Goal: Information Seeking & Learning: Check status

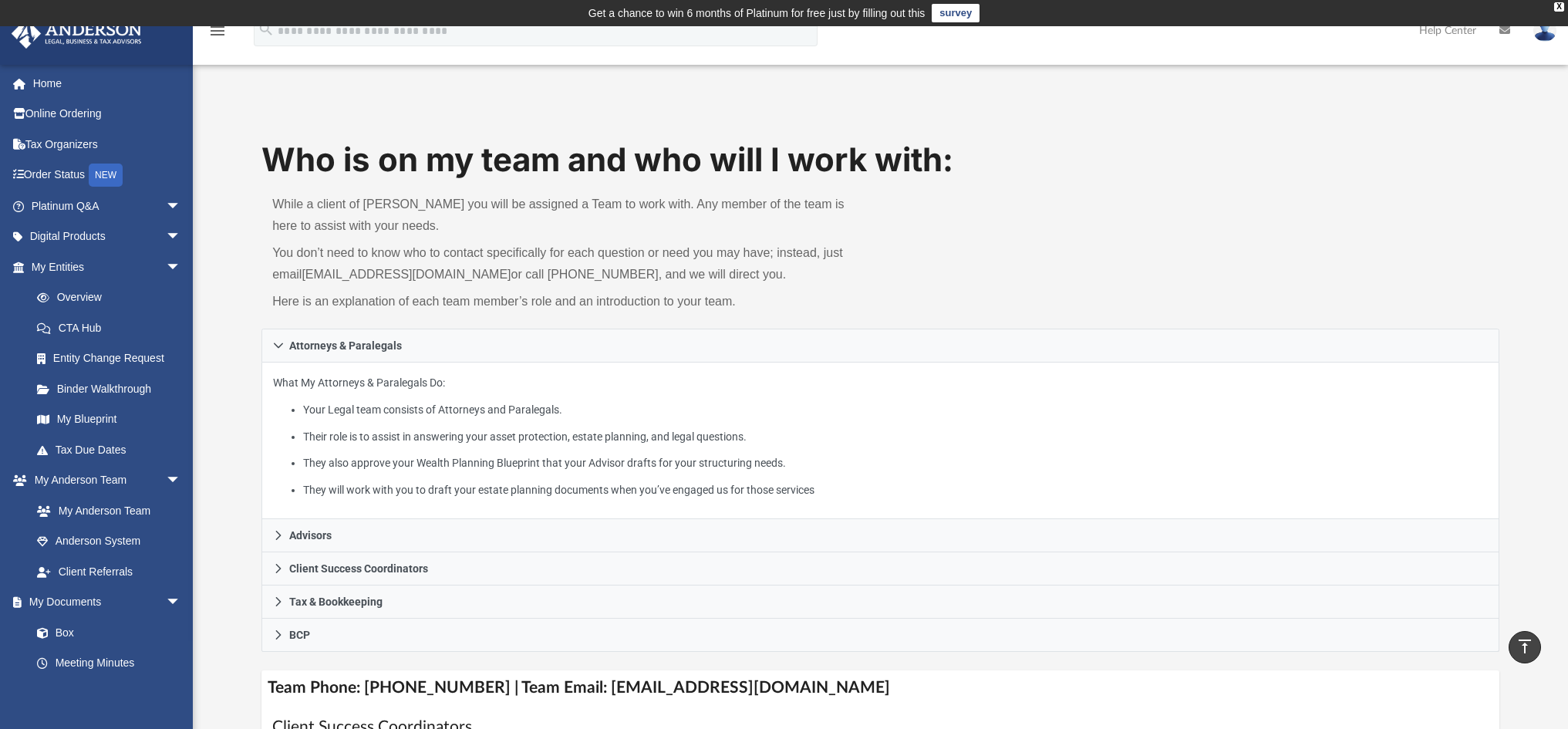
scroll to position [544, 0]
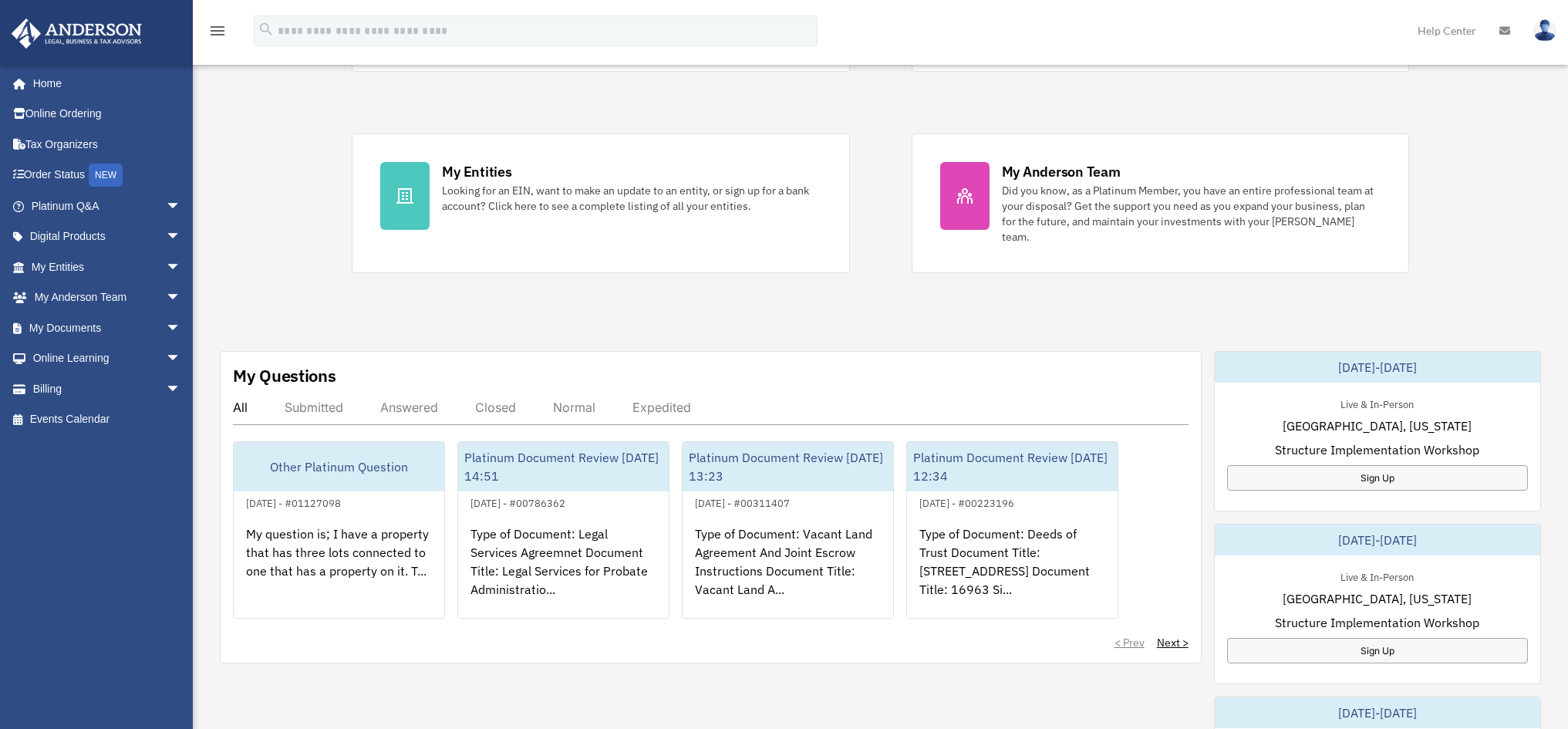
scroll to position [266, 0]
click at [166, 296] on span "arrow_drop_down" at bounding box center [181, 297] width 31 height 31
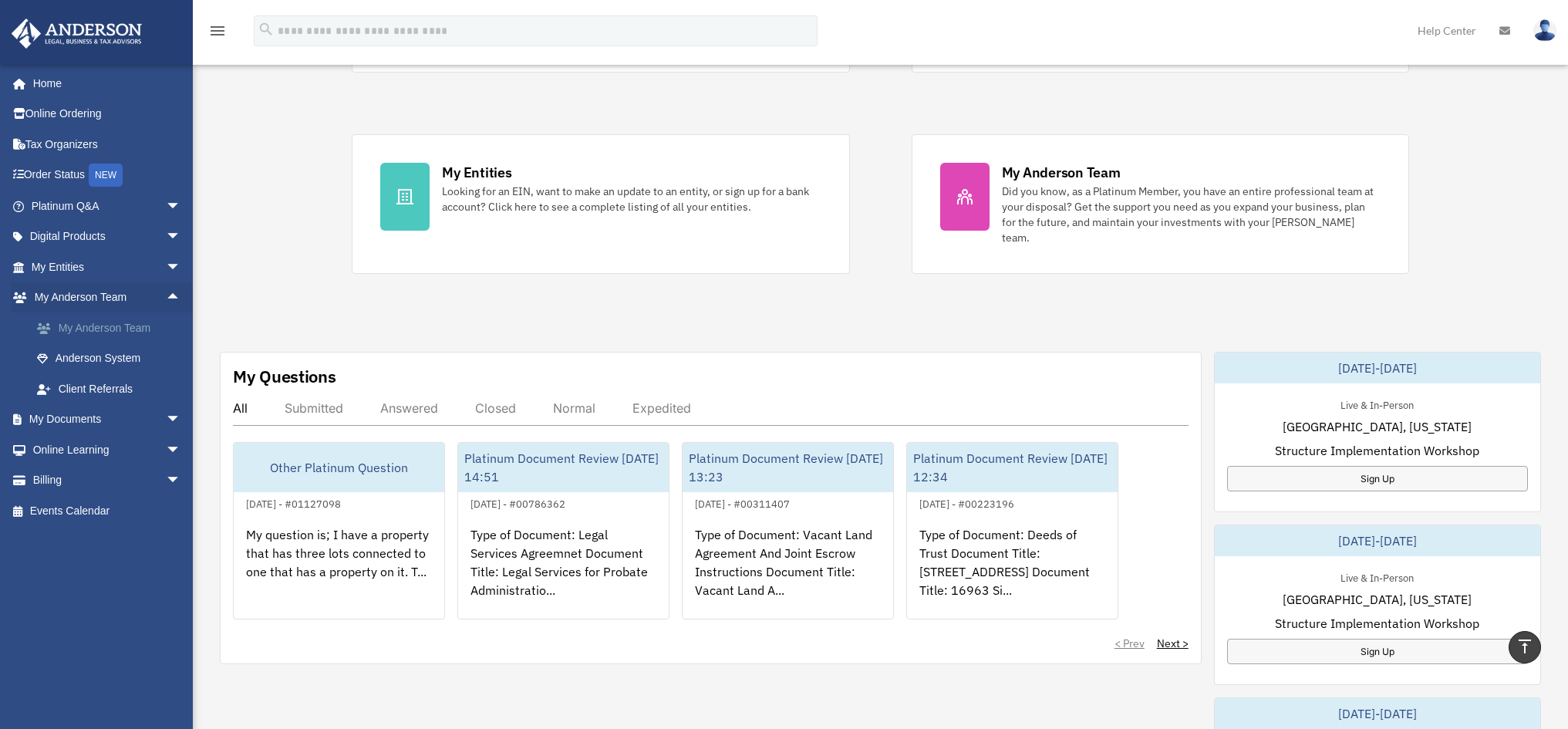
click at [134, 326] on link "My Anderson Team" at bounding box center [113, 328] width 183 height 31
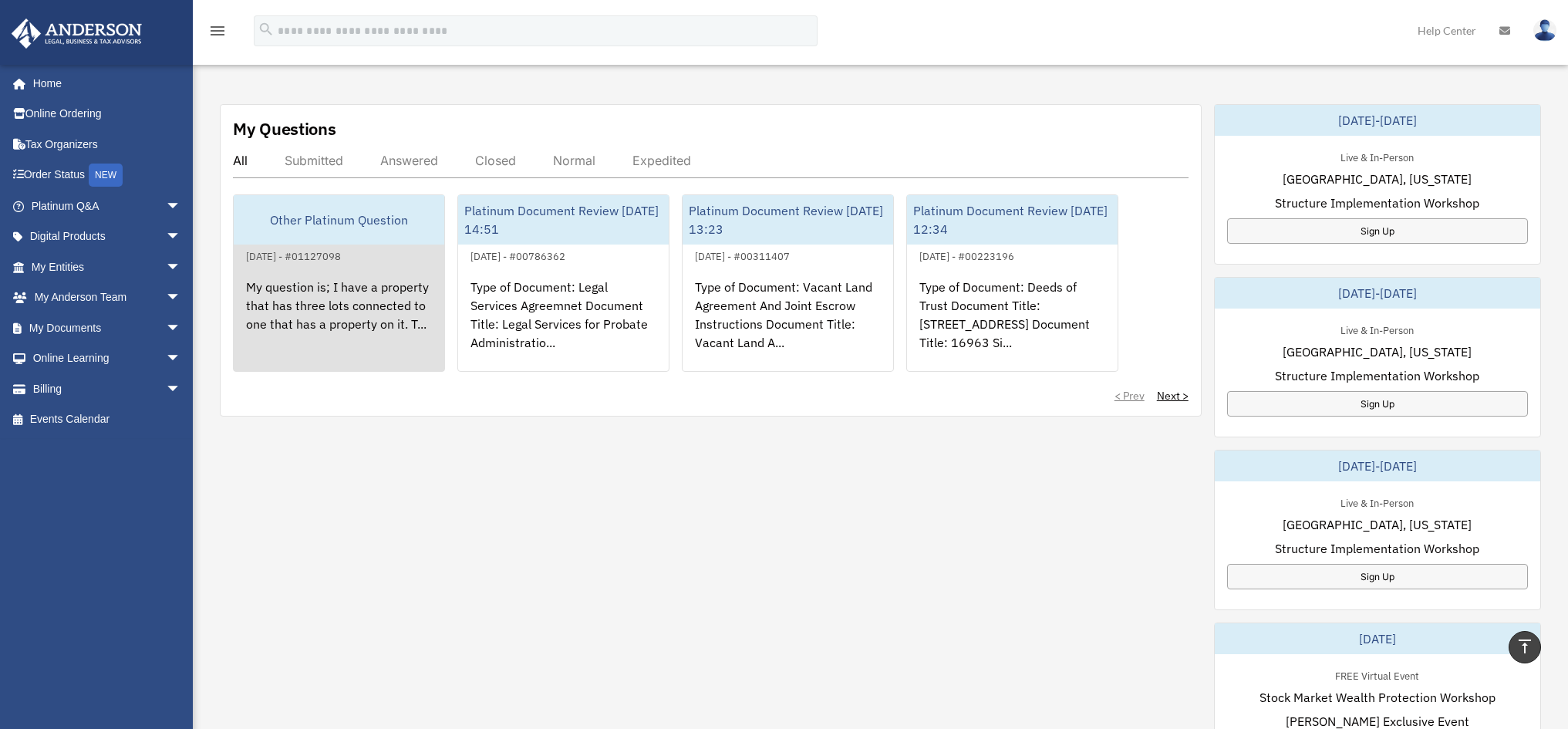
scroll to position [517, 0]
click at [348, 299] on div "My question is; I have a property that has three lots connected to one that has…" at bounding box center [339, 322] width 210 height 120
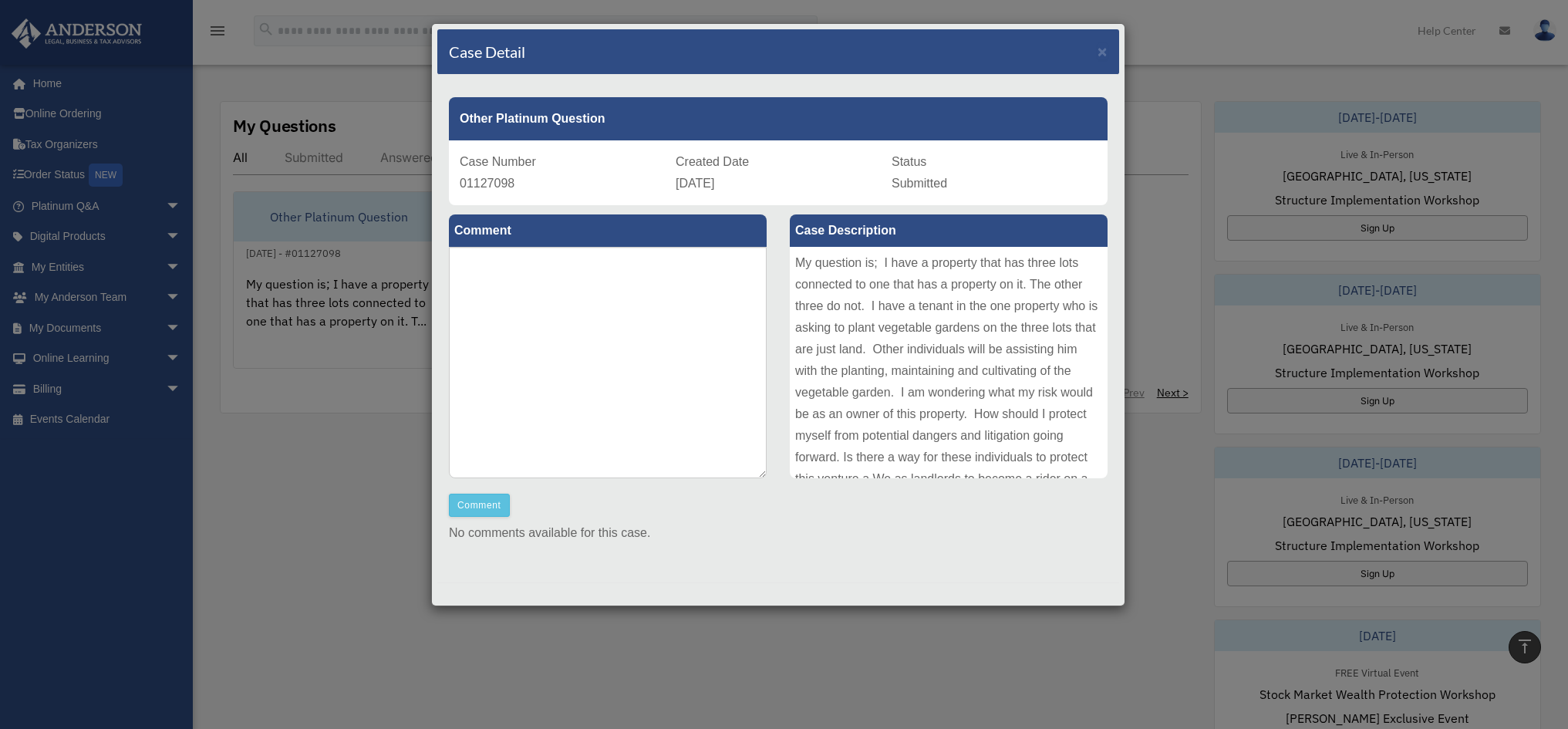
scroll to position [81, 0]
click at [1081, 51] on div "Case Detail ×" at bounding box center [778, 52] width 682 height 45
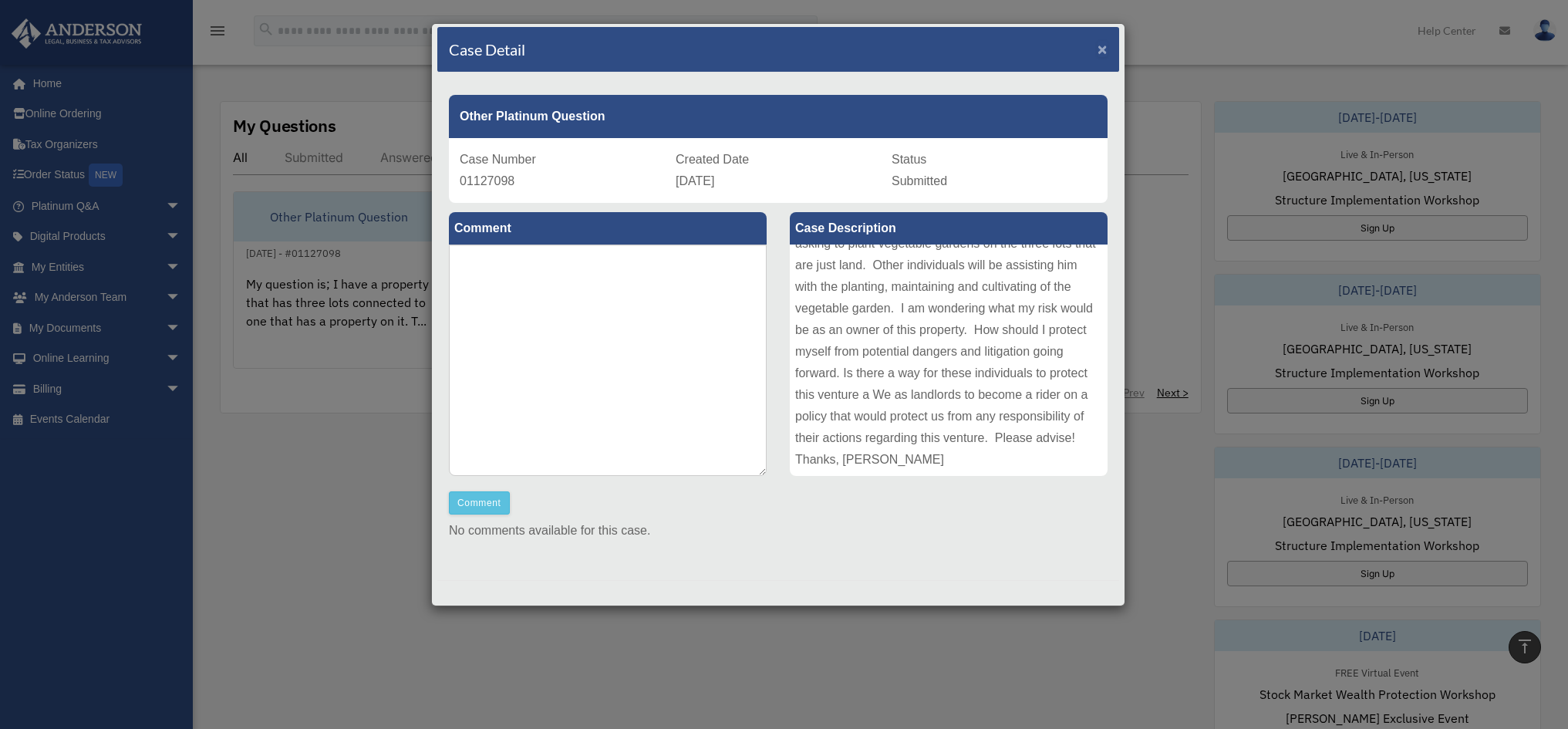
click at [1097, 52] on span "×" at bounding box center [1102, 48] width 10 height 18
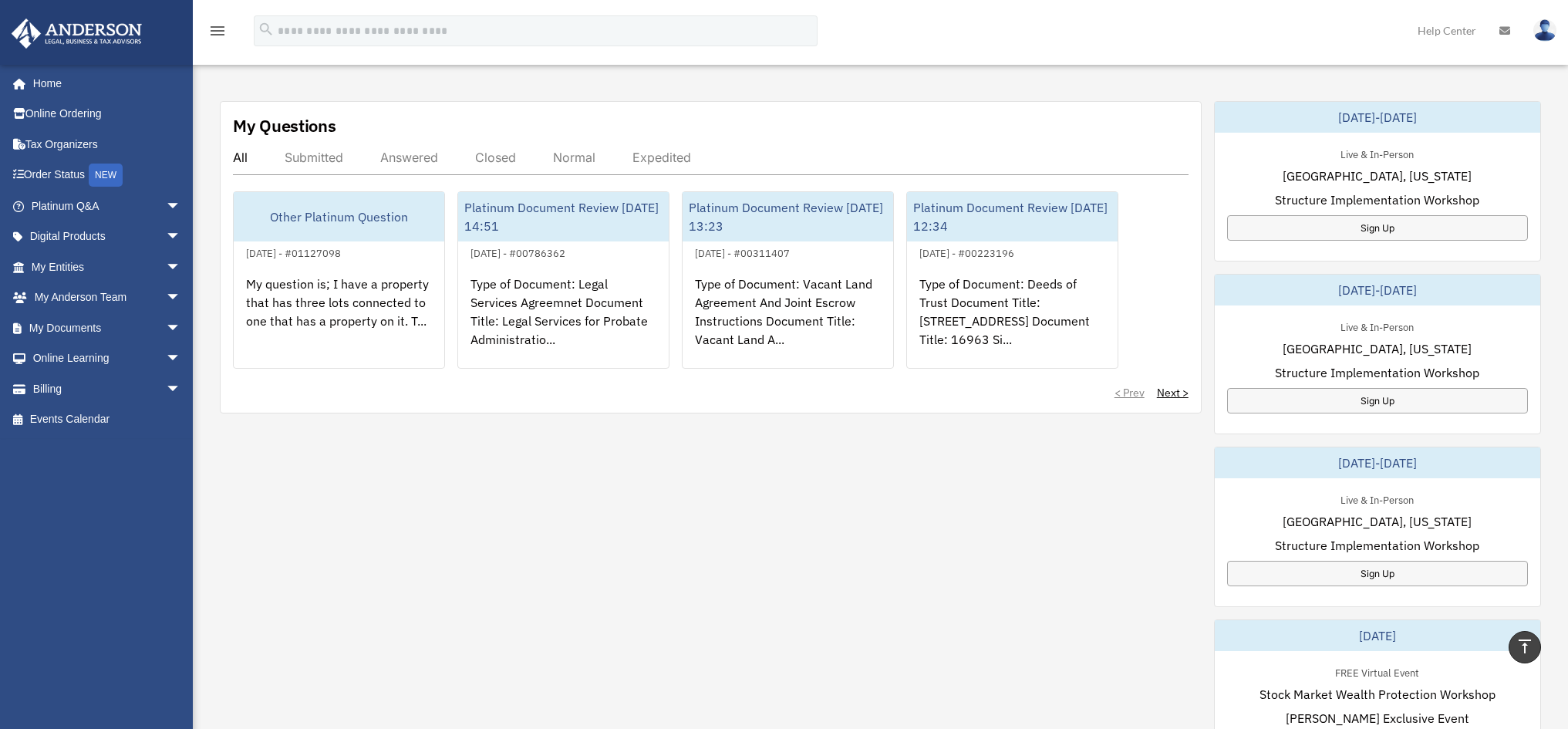
click at [421, 150] on div "Answered" at bounding box center [408, 157] width 58 height 15
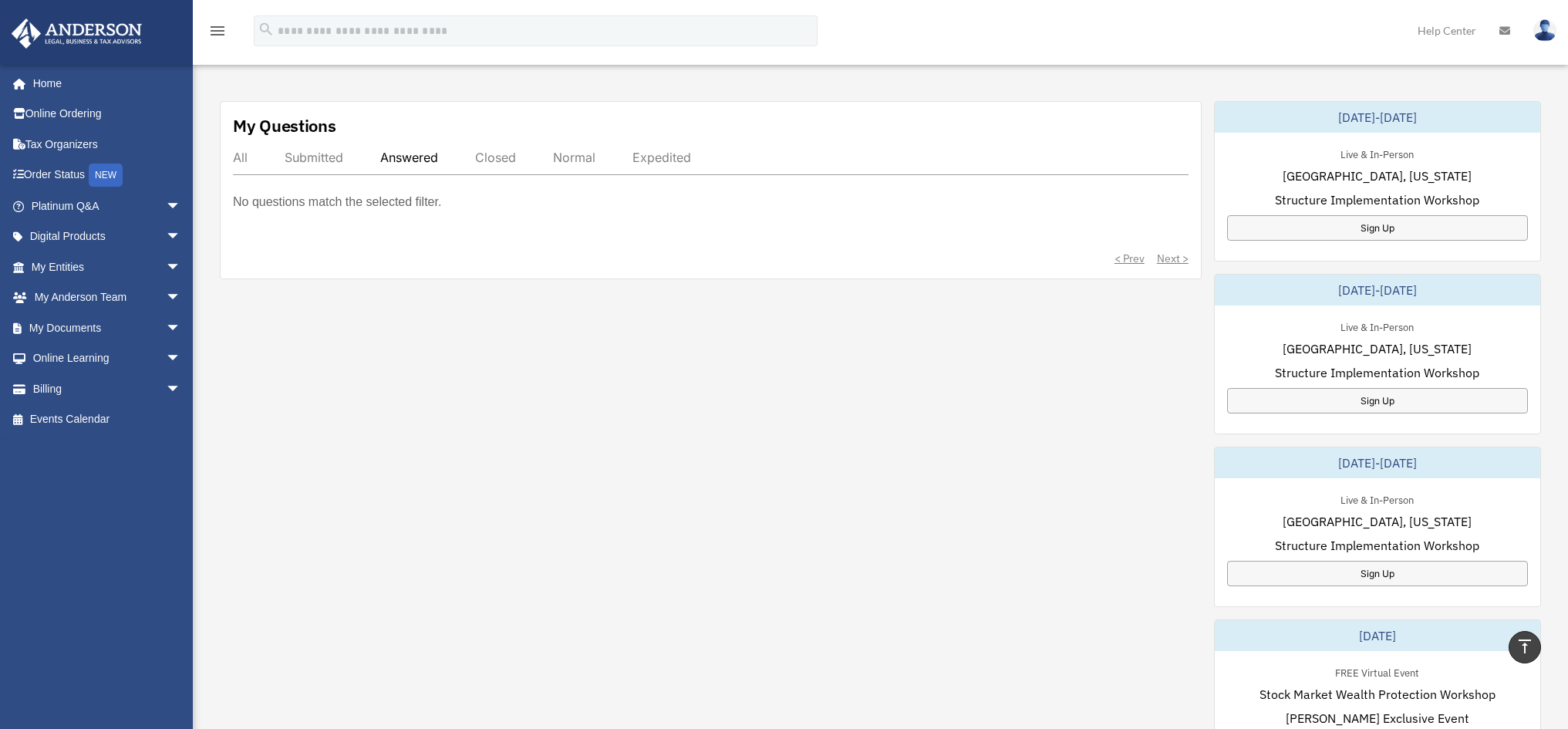
click at [427, 150] on div "Answered" at bounding box center [408, 157] width 58 height 15
click at [239, 150] on div "All" at bounding box center [240, 157] width 14 height 15
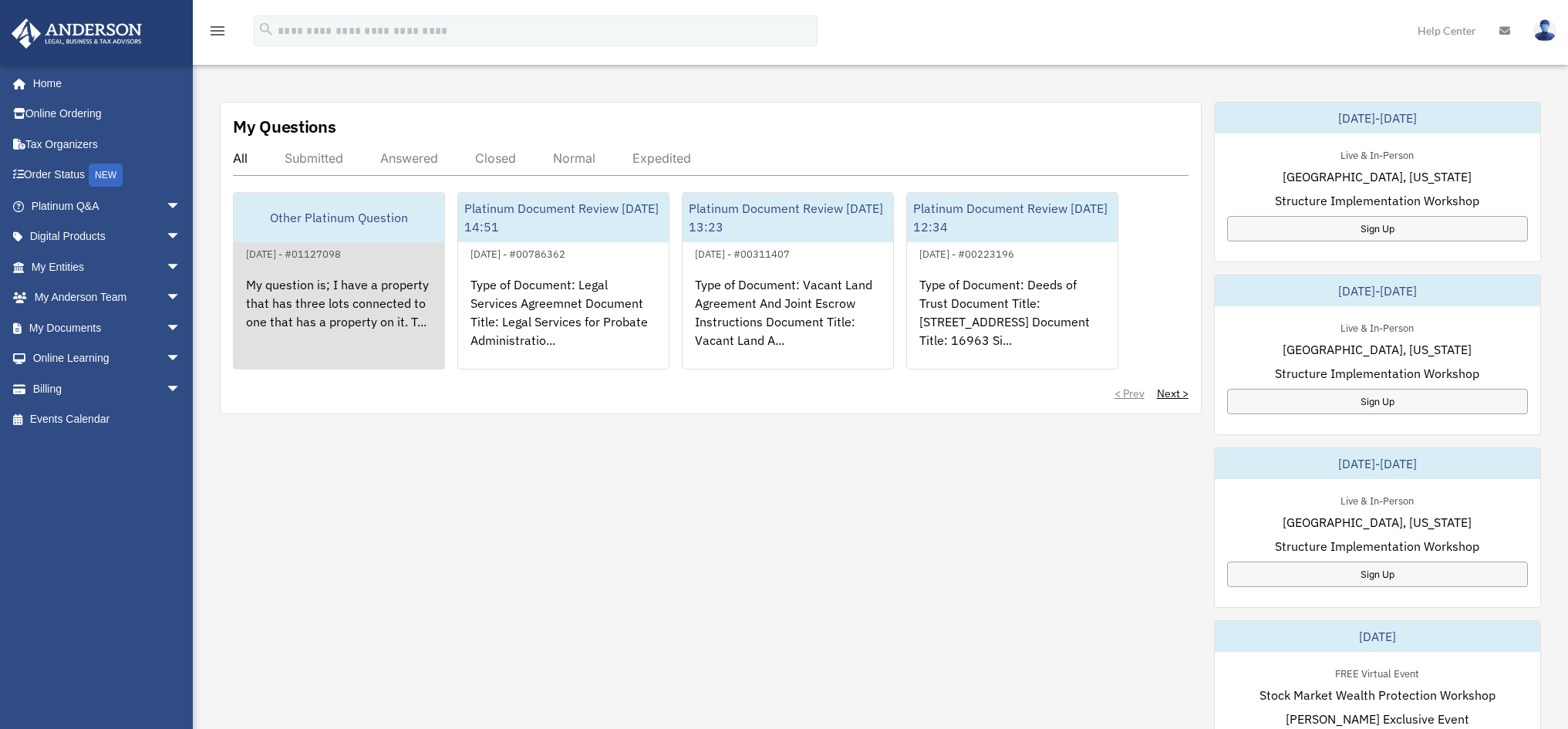
scroll to position [517, 0]
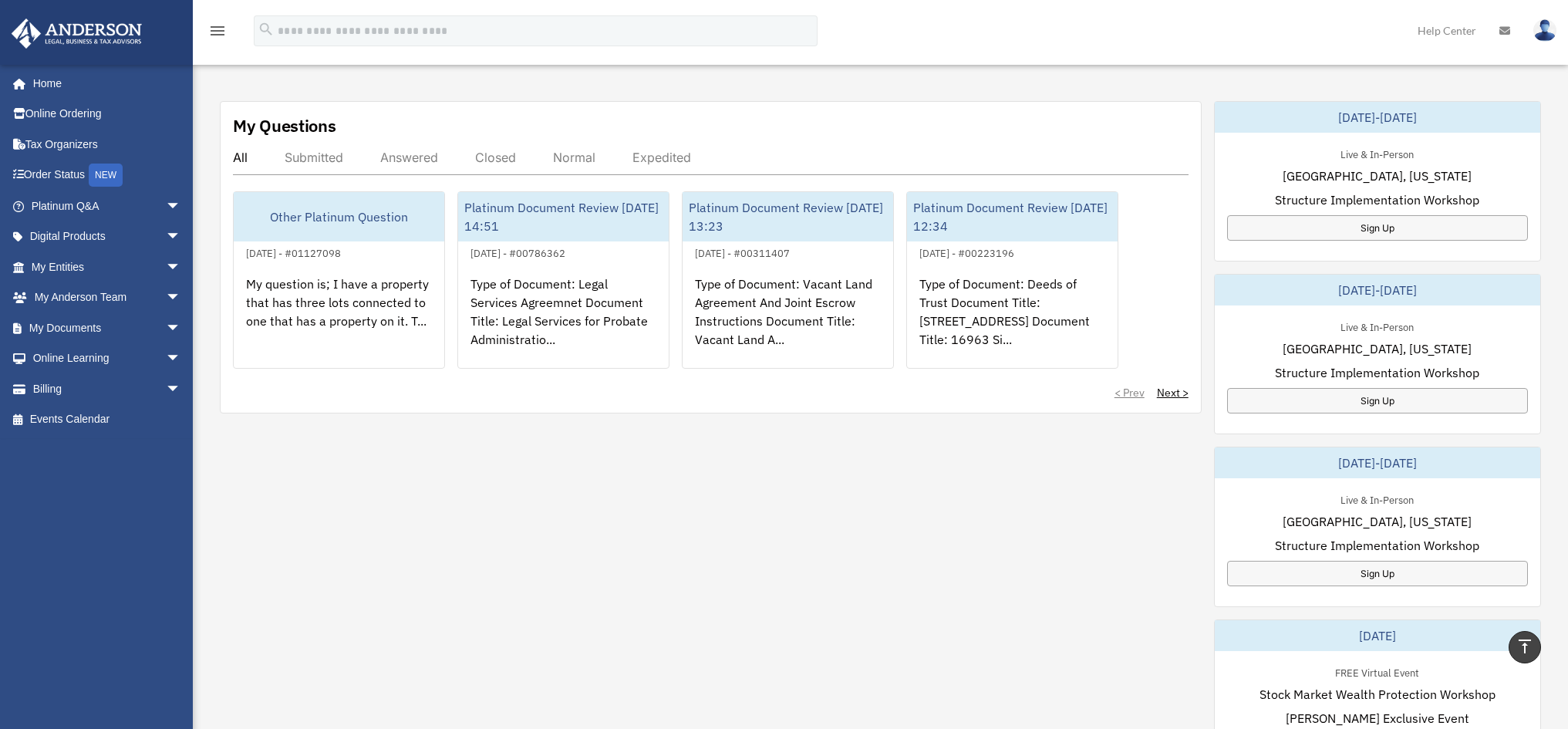
click at [404, 150] on div "Answered" at bounding box center [408, 157] width 58 height 15
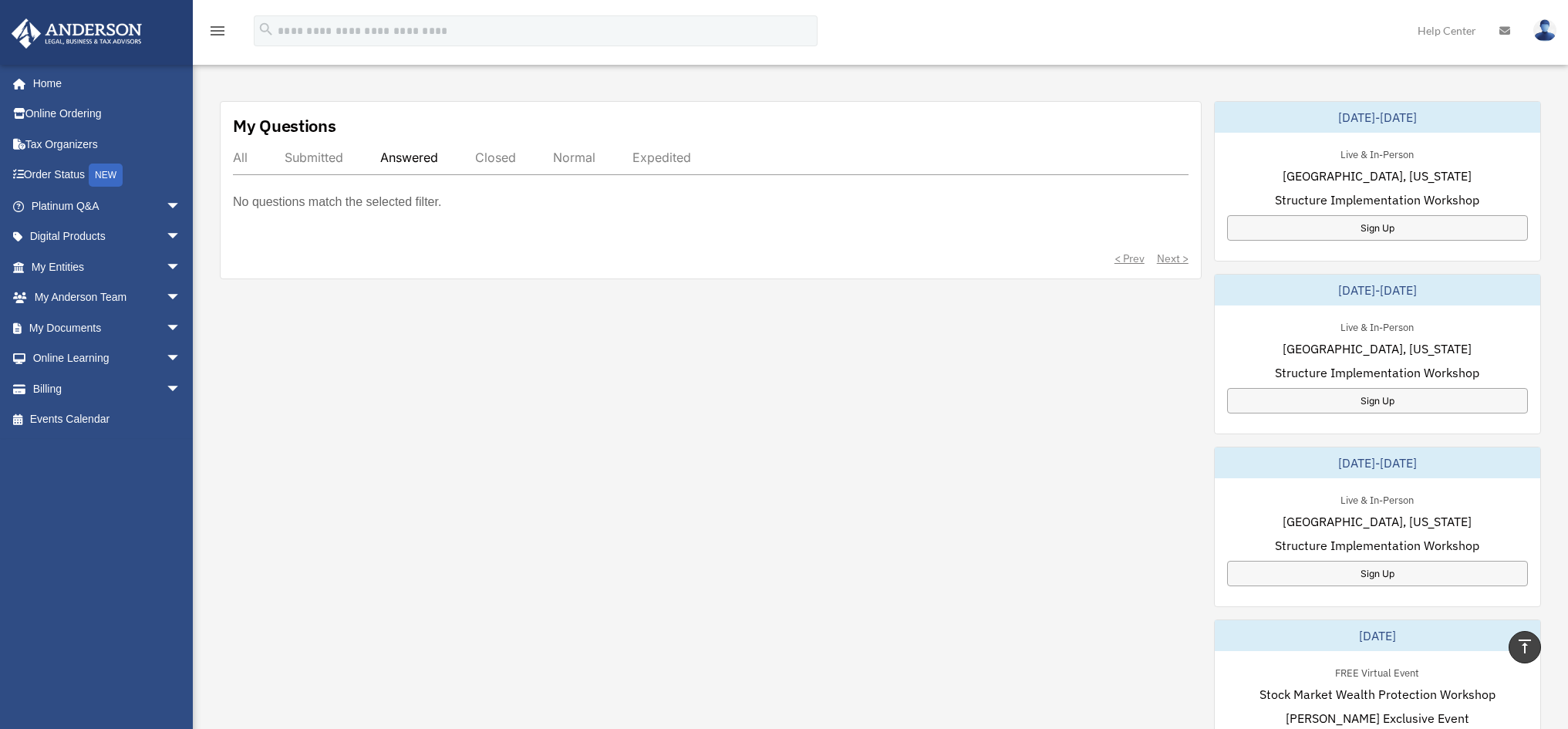
click at [332, 150] on div "Submitted" at bounding box center [314, 157] width 59 height 15
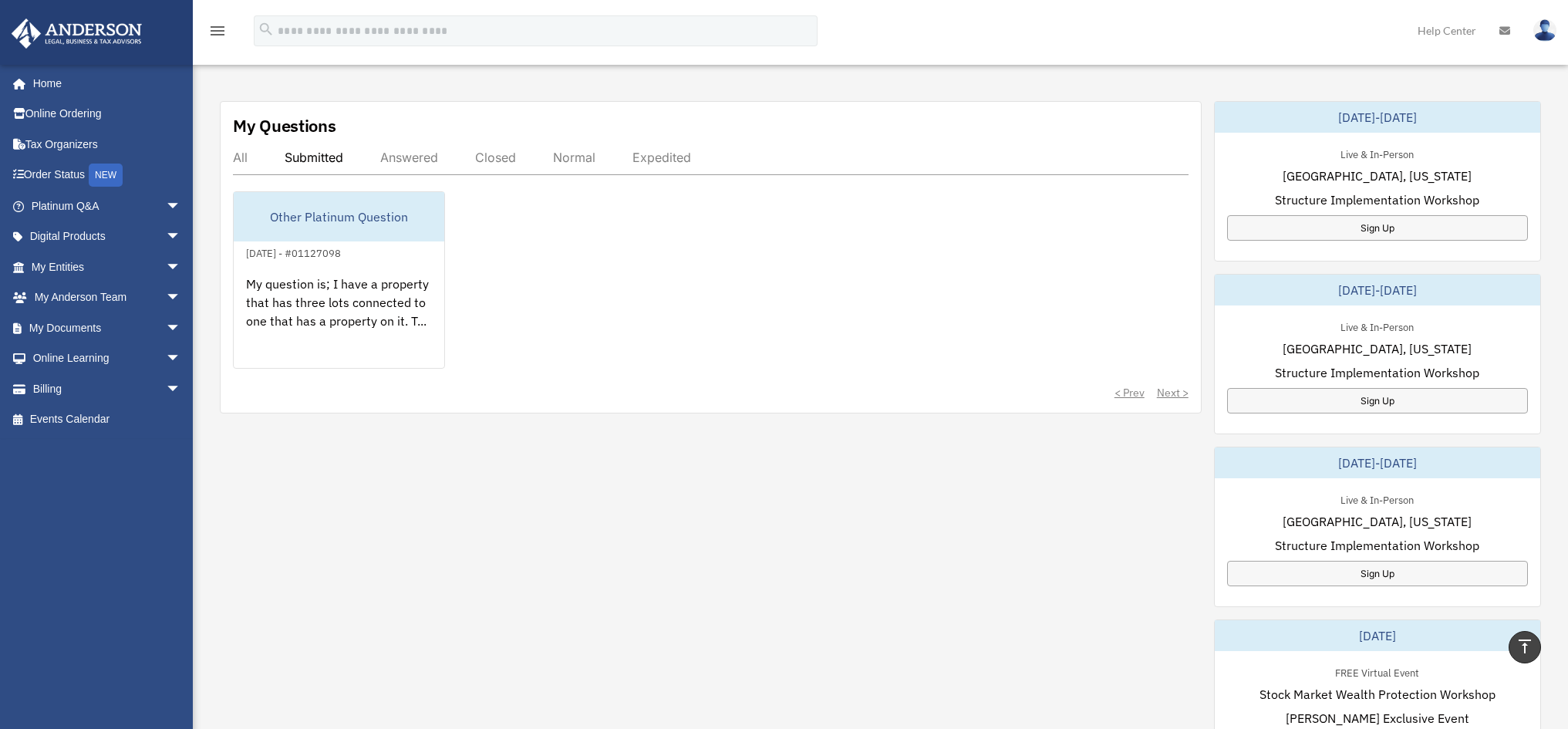
click at [508, 150] on div "Closed" at bounding box center [495, 157] width 41 height 15
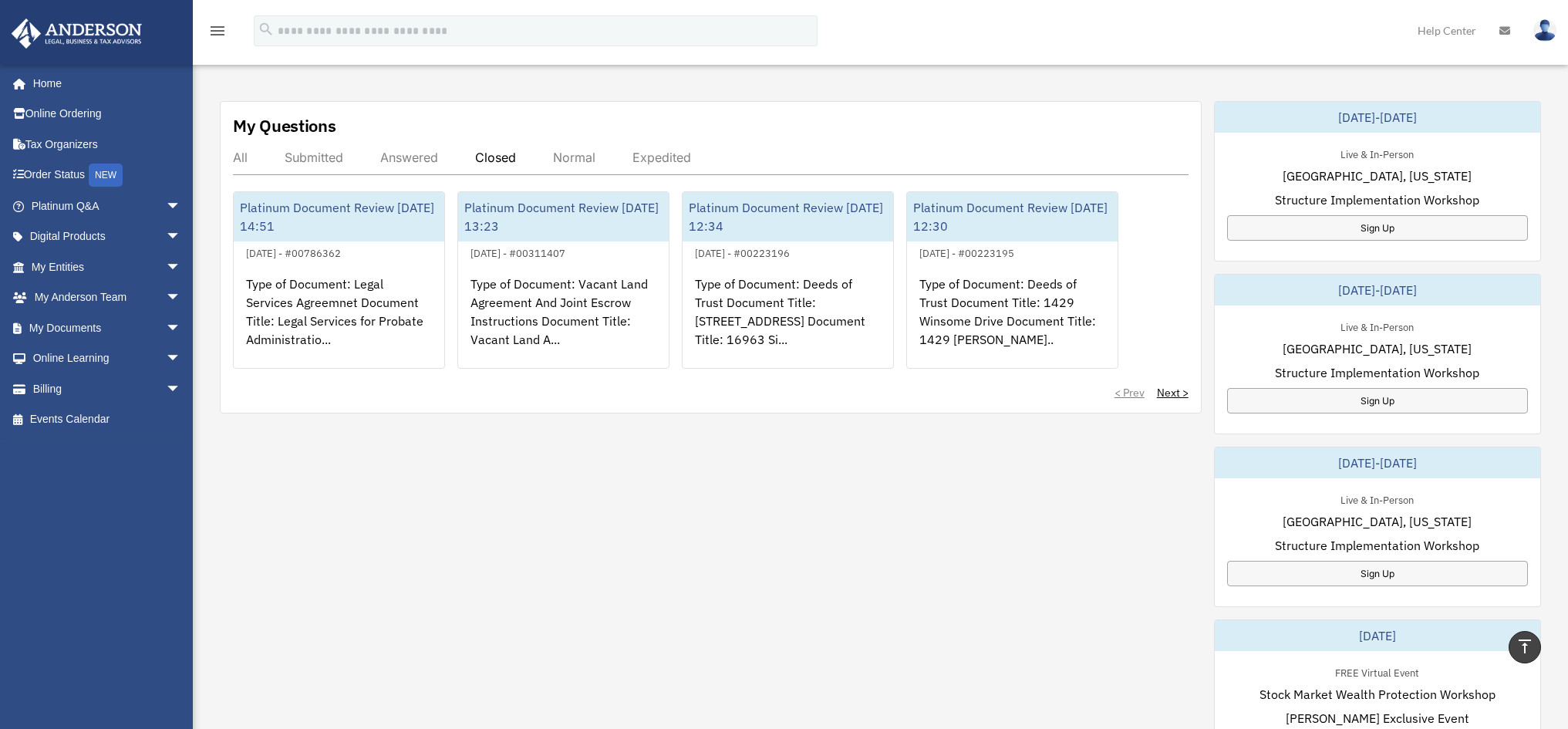
click at [581, 150] on div "Normal" at bounding box center [574, 157] width 43 height 15
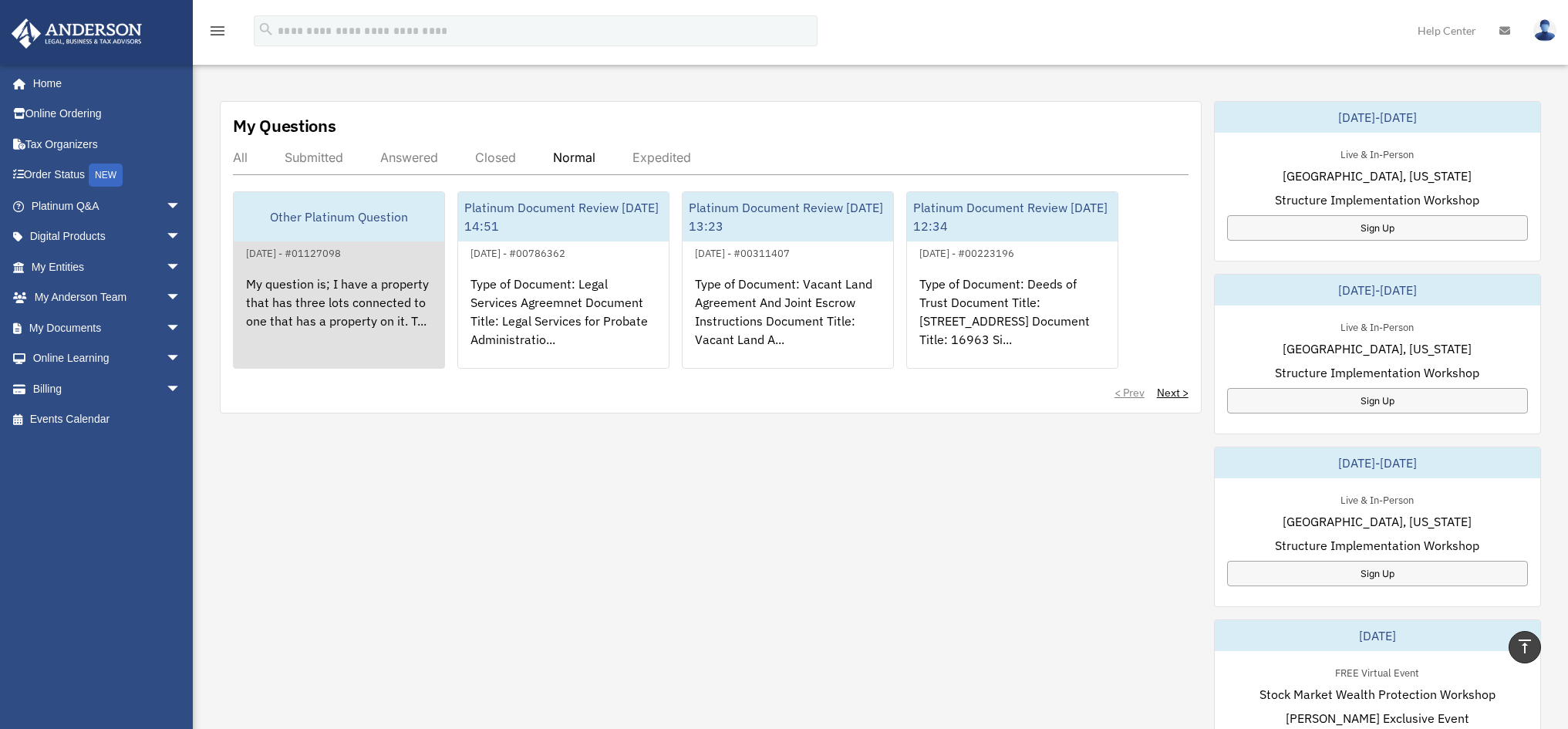
click at [418, 239] on link "Other Platinum Question [DATE] - #01127098 My question is; I have a property th…" at bounding box center [339, 279] width 212 height 177
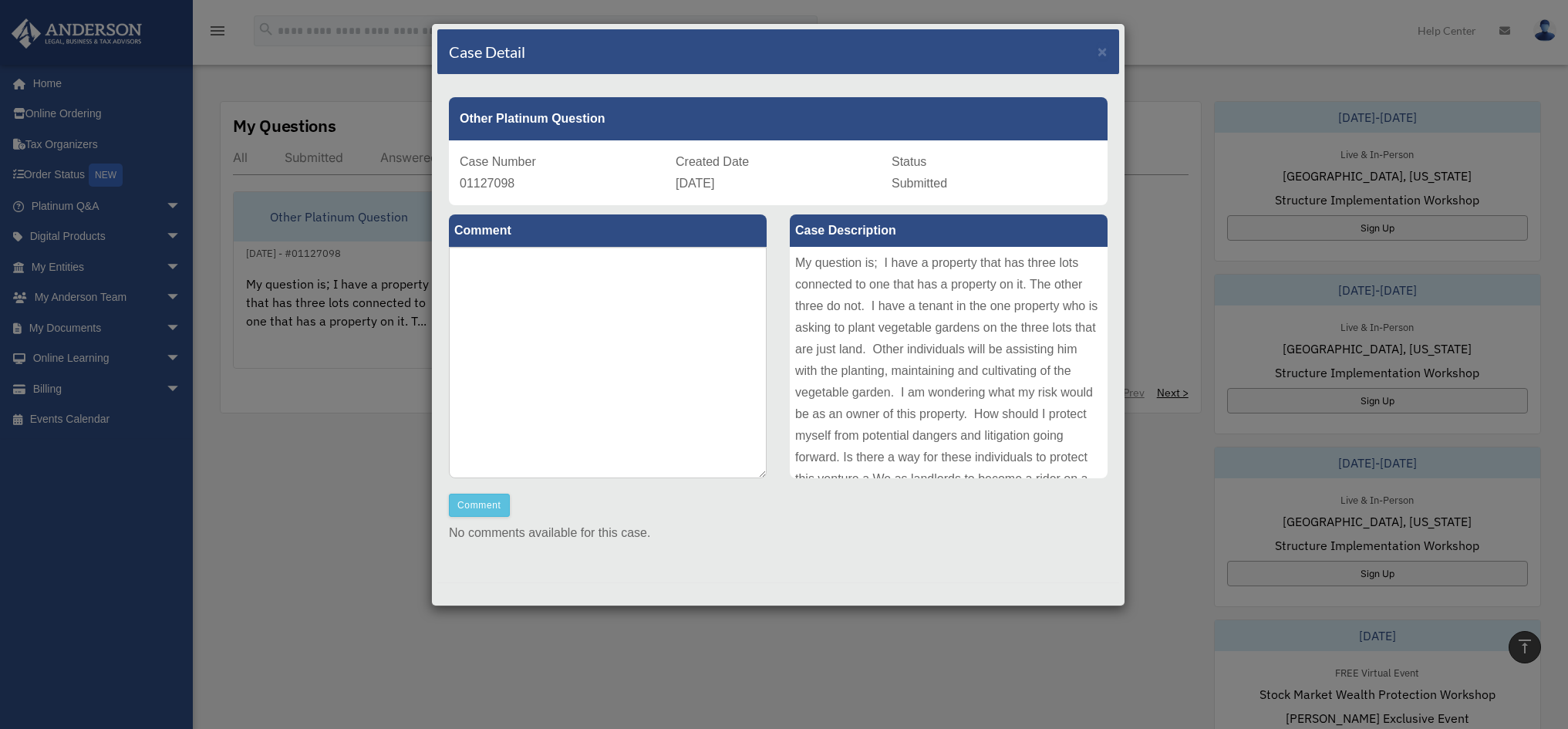
scroll to position [7, 0]
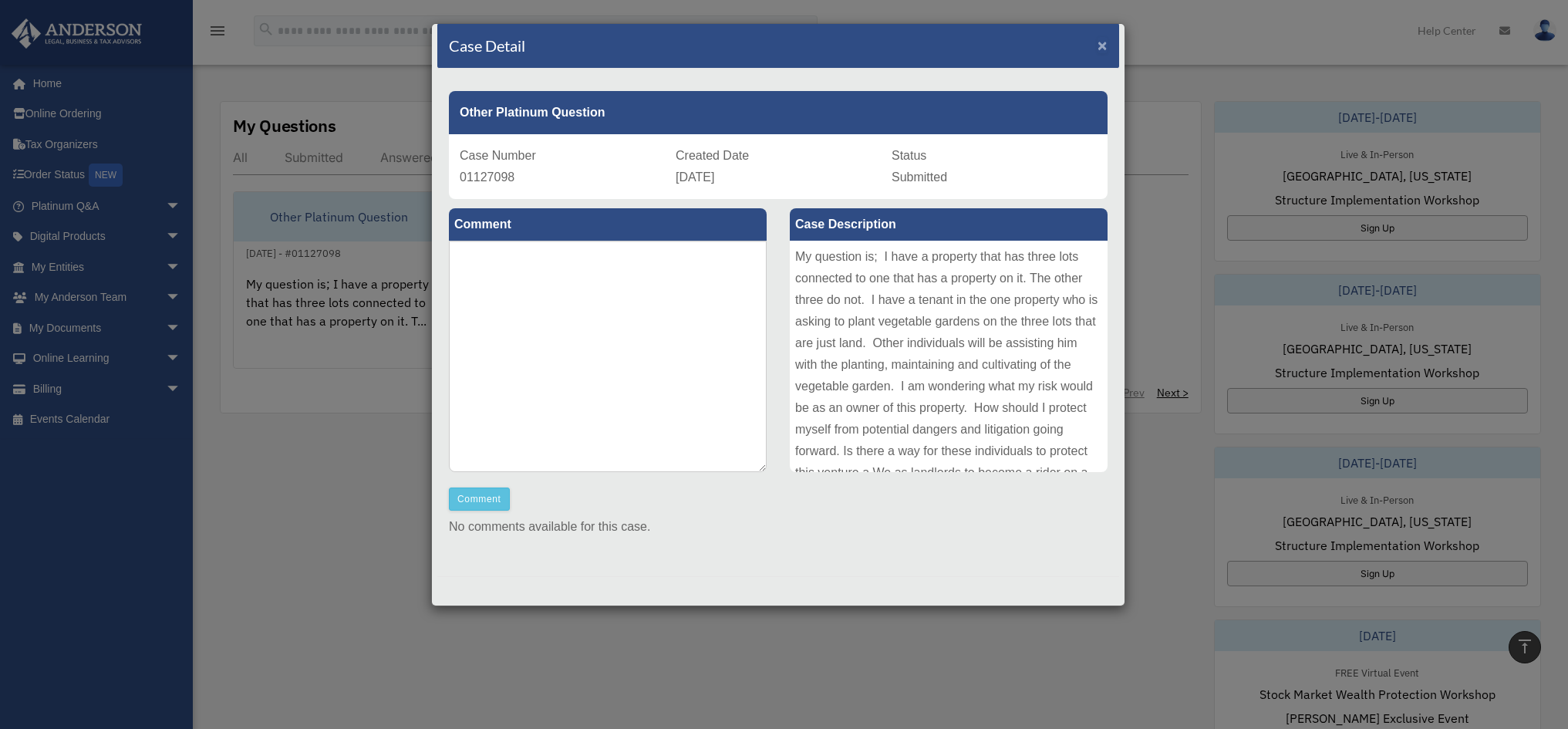
click at [1097, 45] on span "×" at bounding box center [1102, 44] width 10 height 18
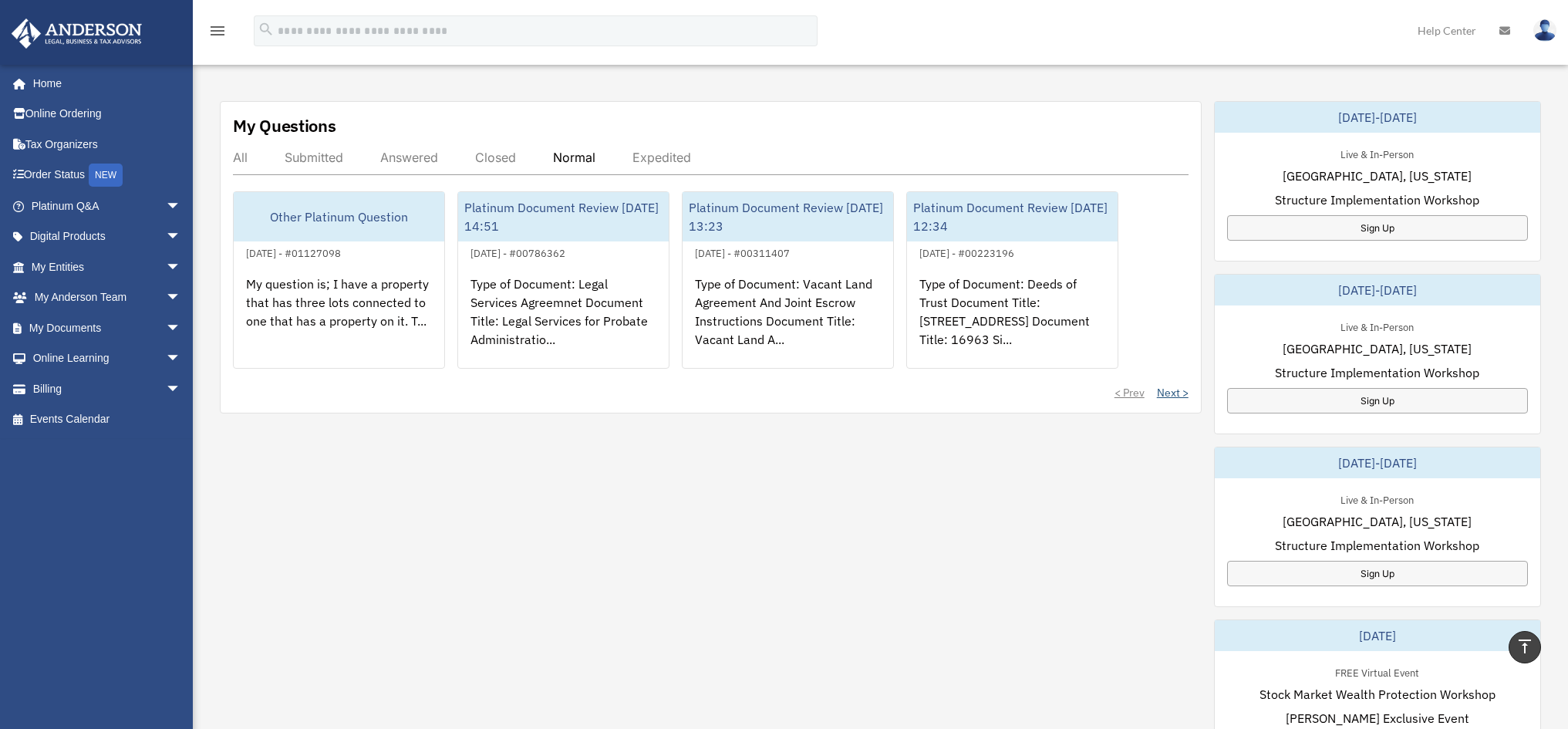
click at [1175, 384] on link "Next >" at bounding box center [1172, 392] width 31 height 15
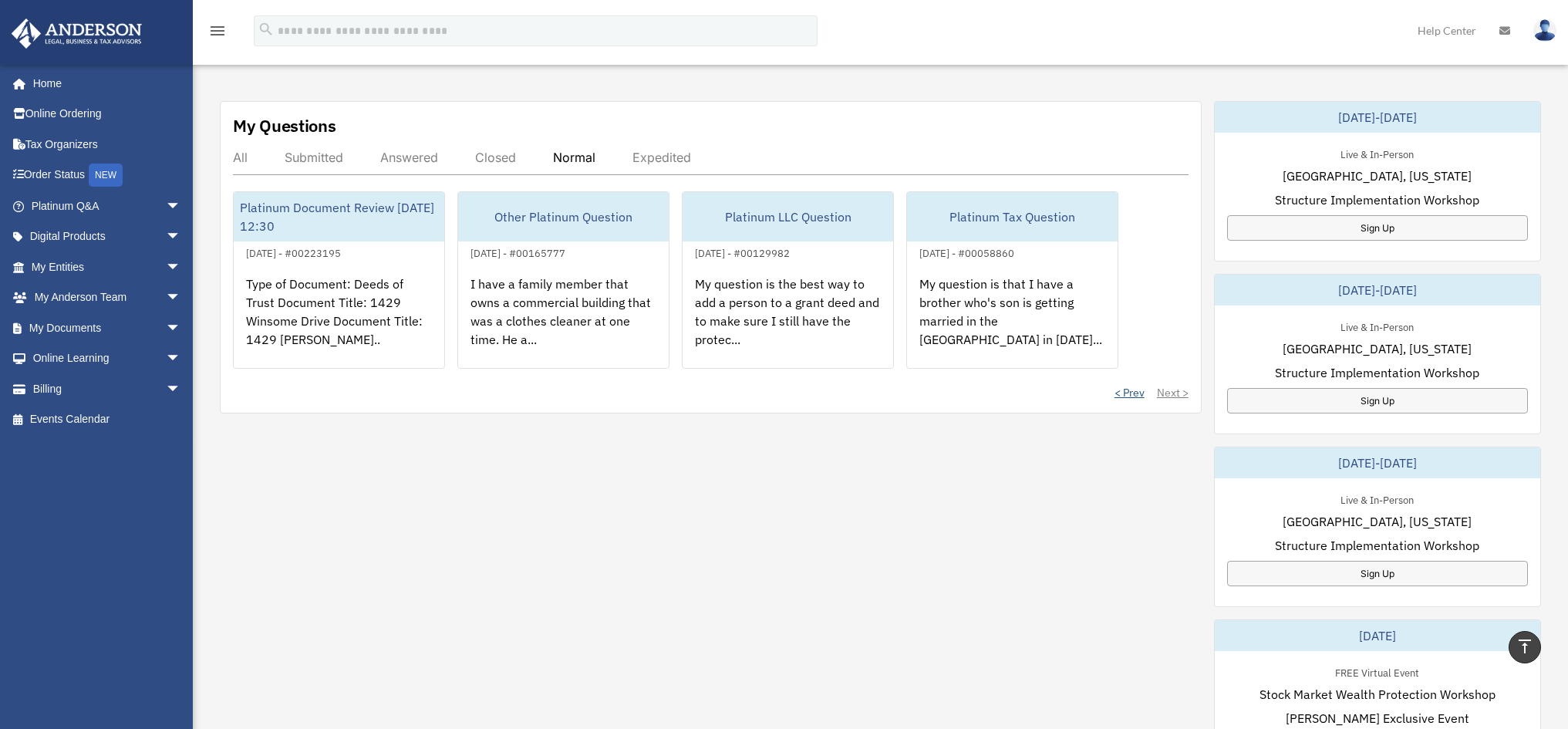
click at [1131, 384] on link "< Prev" at bounding box center [1130, 392] width 30 height 15
